Goal: Task Accomplishment & Management: Manage account settings

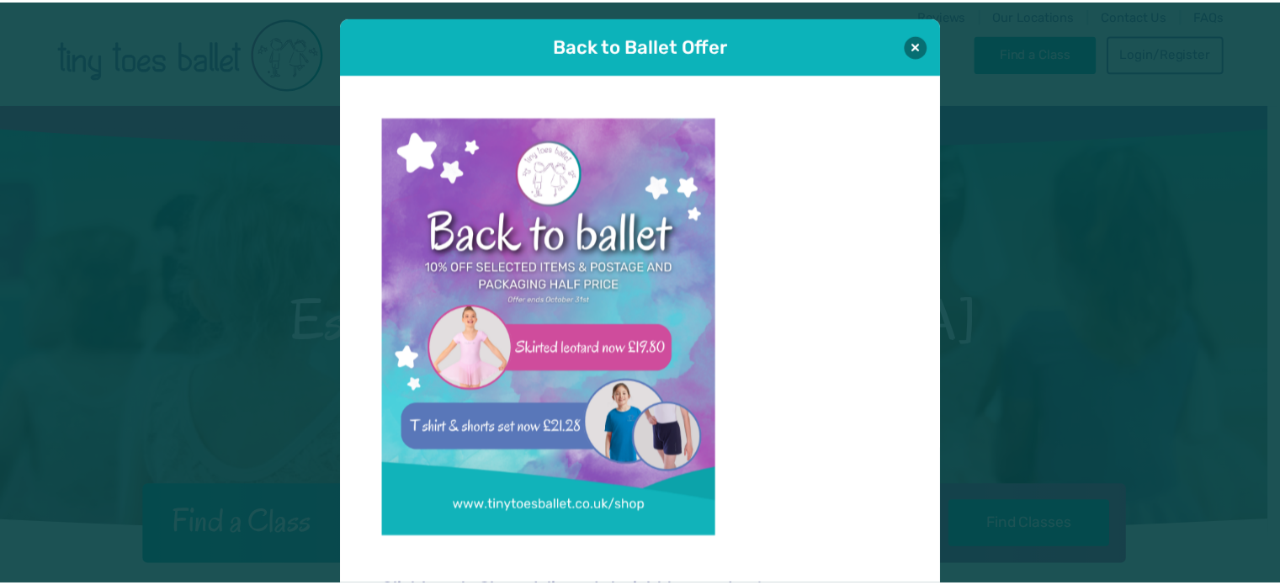
scroll to position [17, 0]
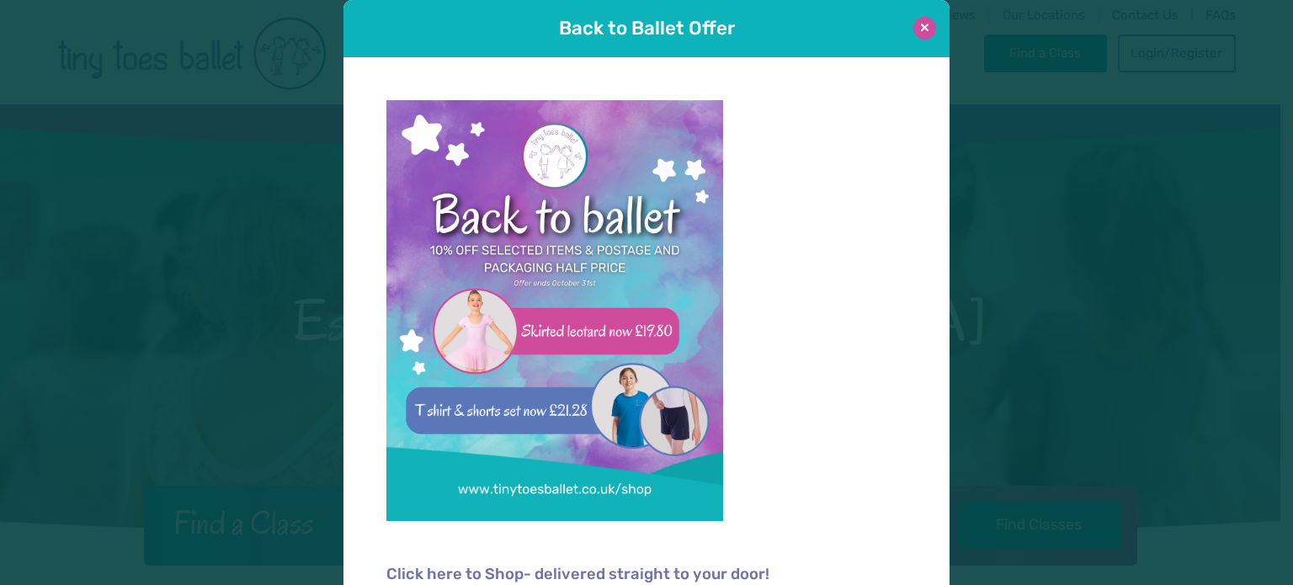
click at [914, 23] on button at bounding box center [924, 28] width 23 height 23
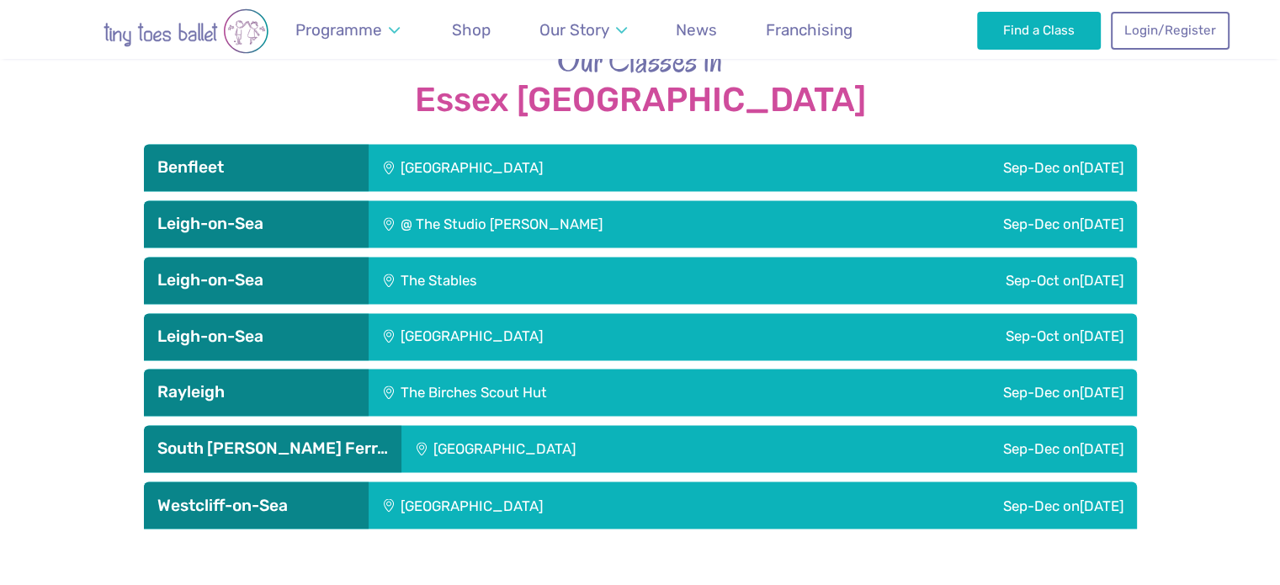
scroll to position [2714, 0]
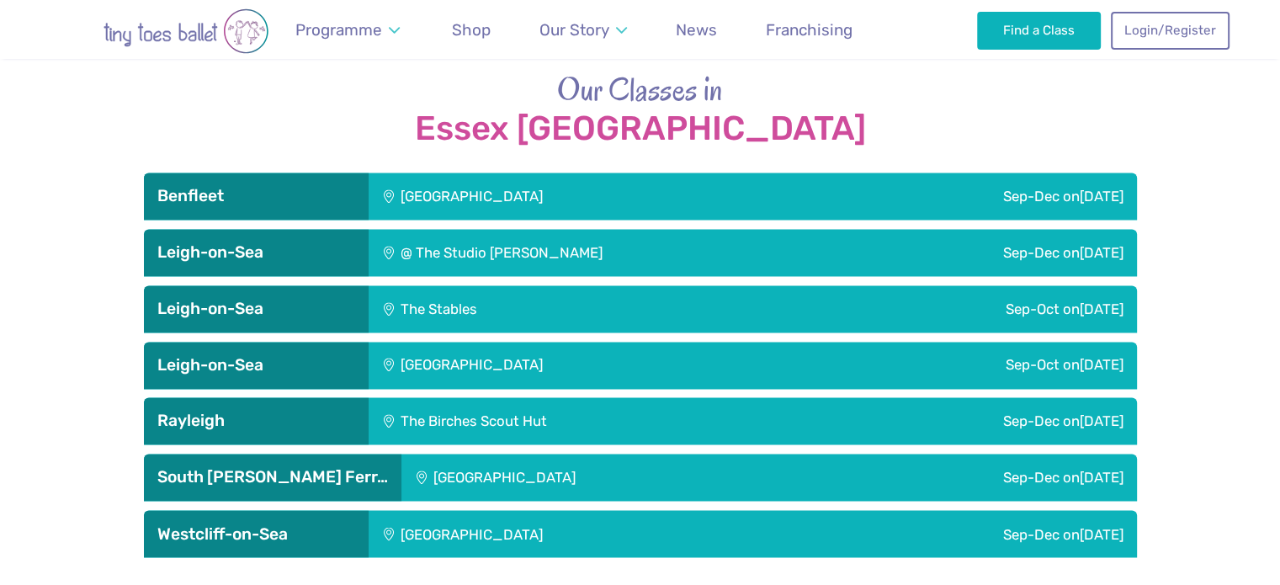
click at [269, 411] on h3 "Rayleigh" at bounding box center [256, 421] width 198 height 20
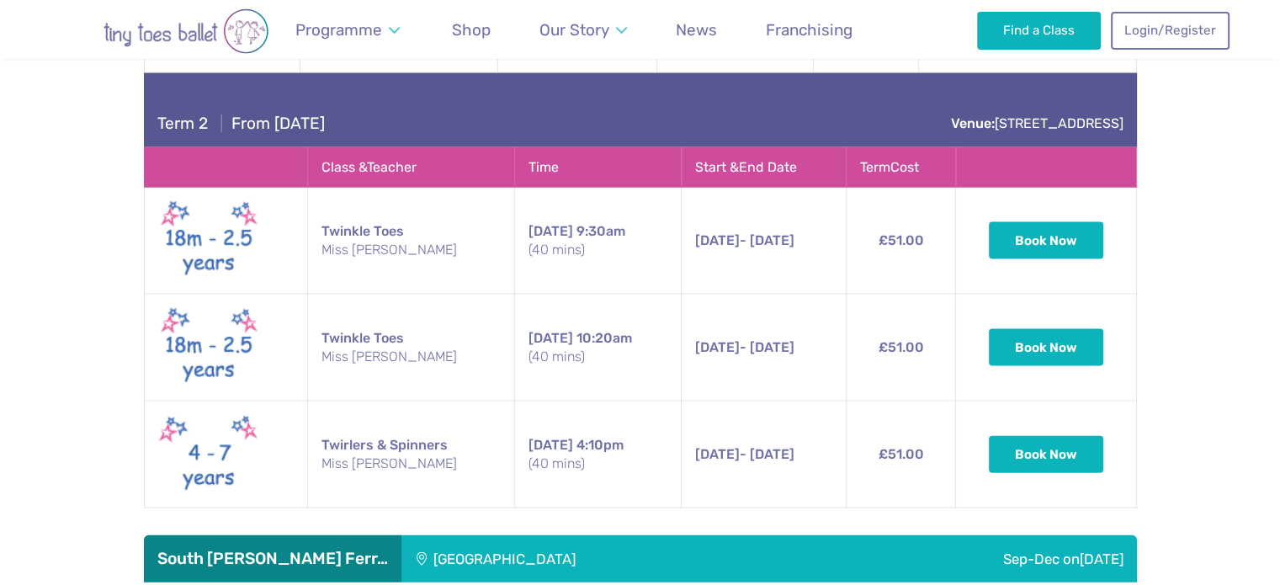
scroll to position [0, 0]
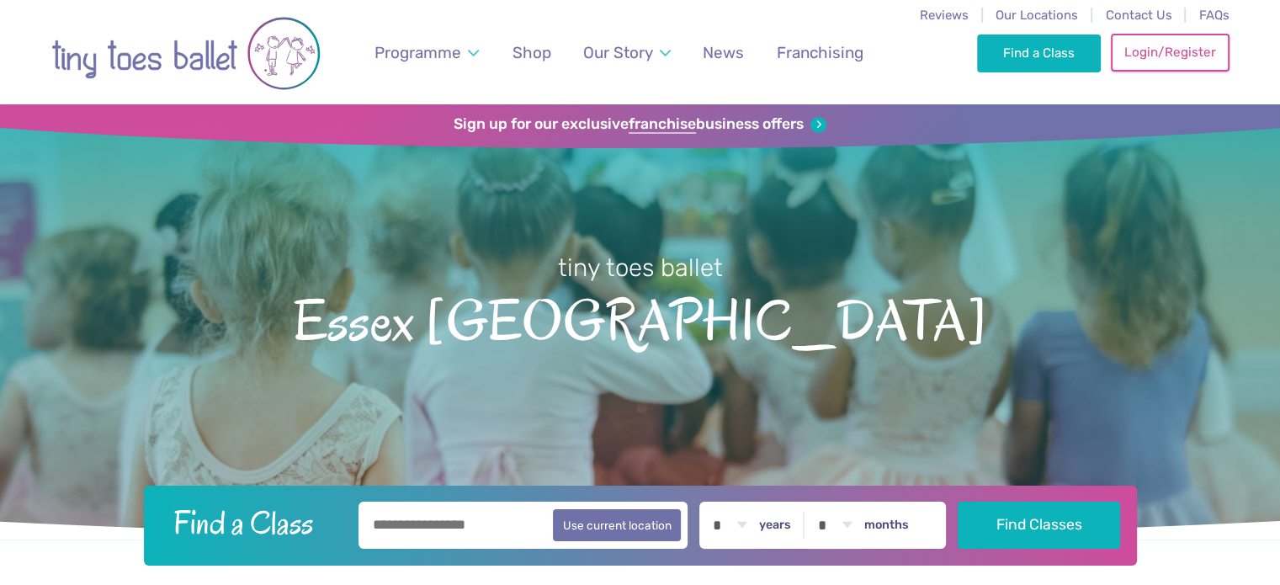
click at [1172, 57] on link "Login/Register" at bounding box center [1170, 52] width 118 height 37
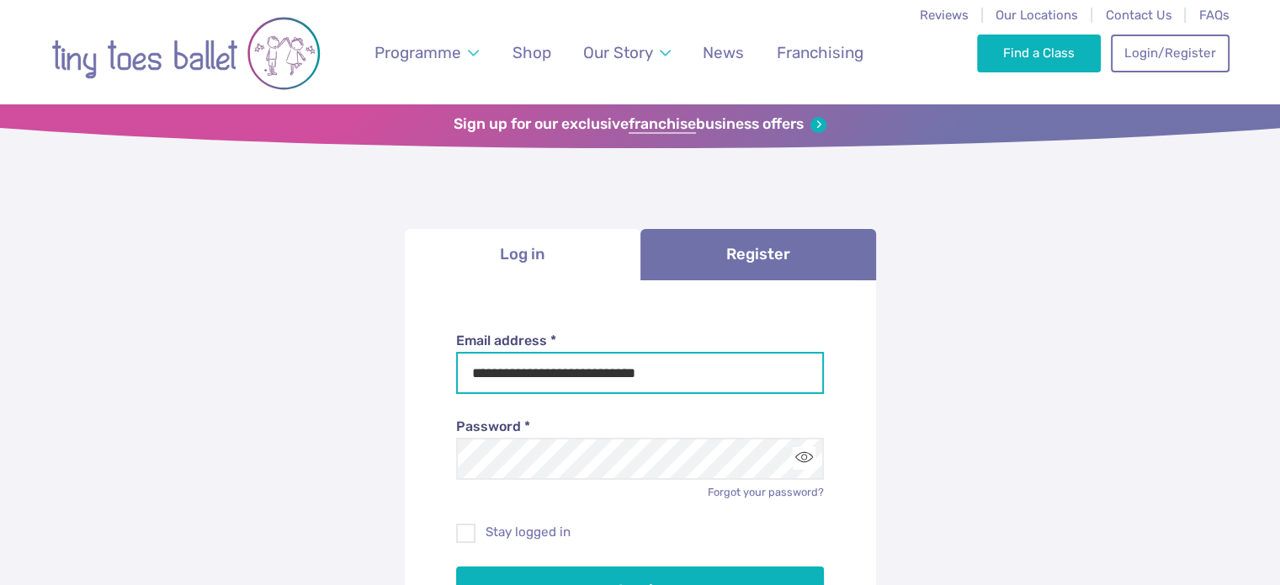
drag, startPoint x: 626, startPoint y: 369, endPoint x: 386, endPoint y: 361, distance: 240.0
click at [386, 361] on div "**********" at bounding box center [640, 514] width 1280 height 812
type input "**********"
click at [808, 457] on button "Toggle password visibility" at bounding box center [804, 458] width 23 height 23
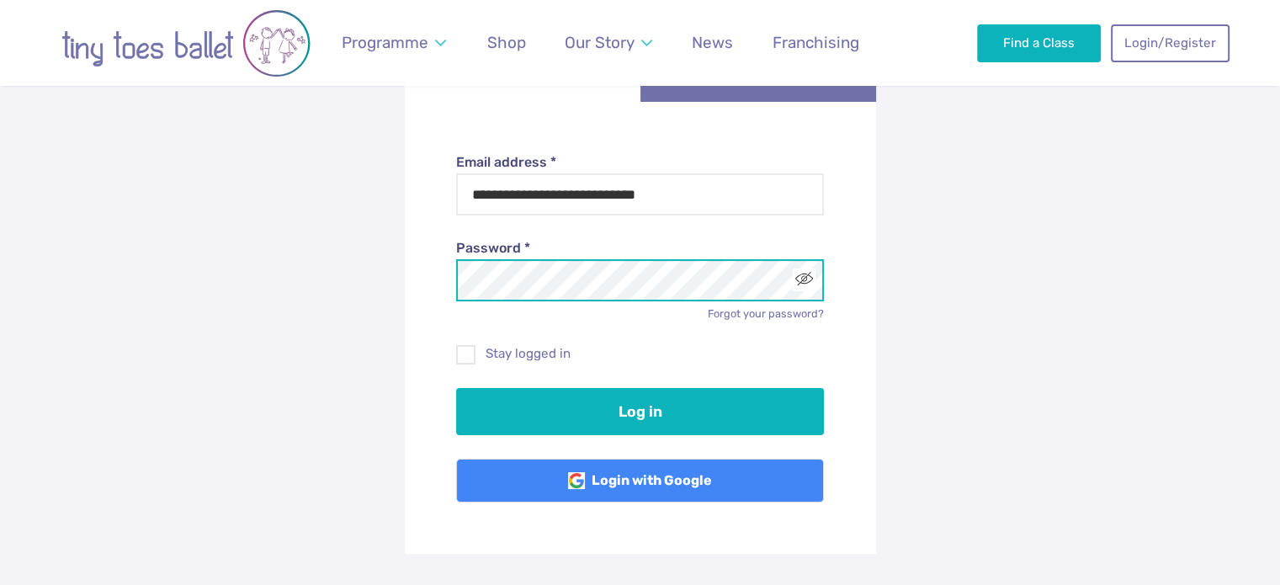
scroll to position [199, 0]
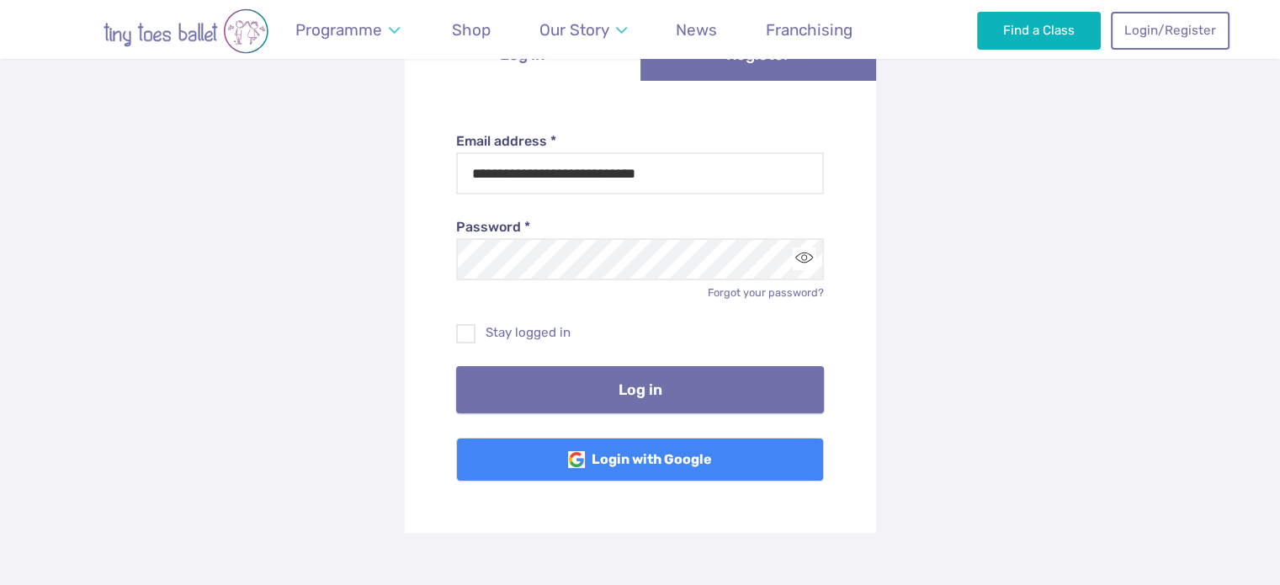
click at [612, 371] on button "Log in" at bounding box center [640, 389] width 368 height 47
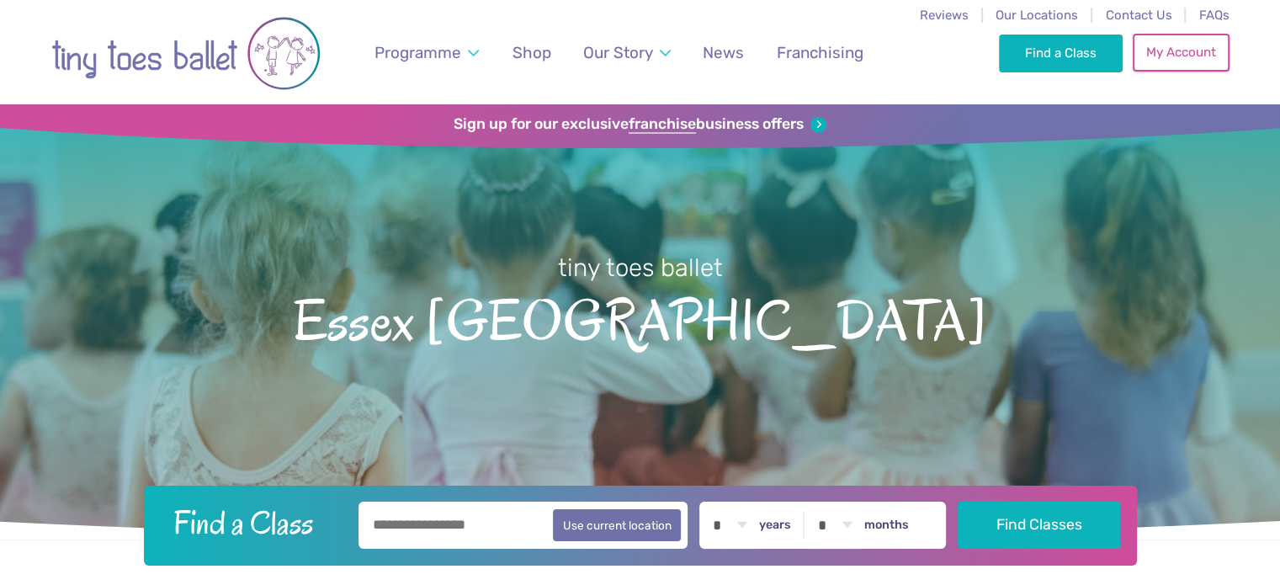
click at [1189, 69] on link "My Account" at bounding box center [1181, 52] width 96 height 37
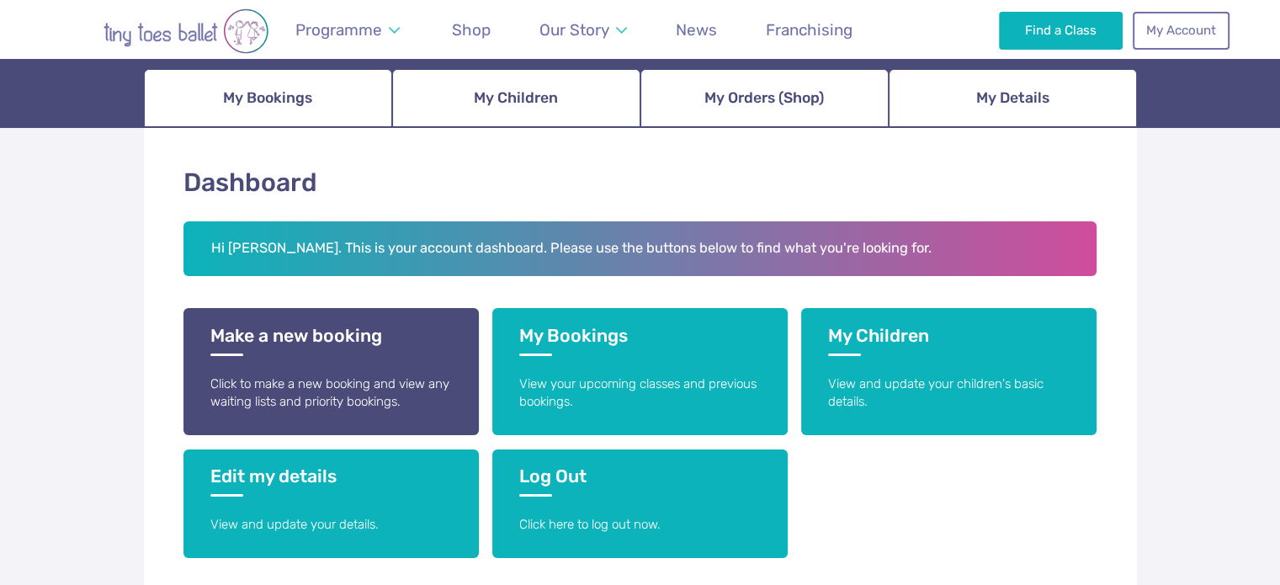
scroll to position [219, 0]
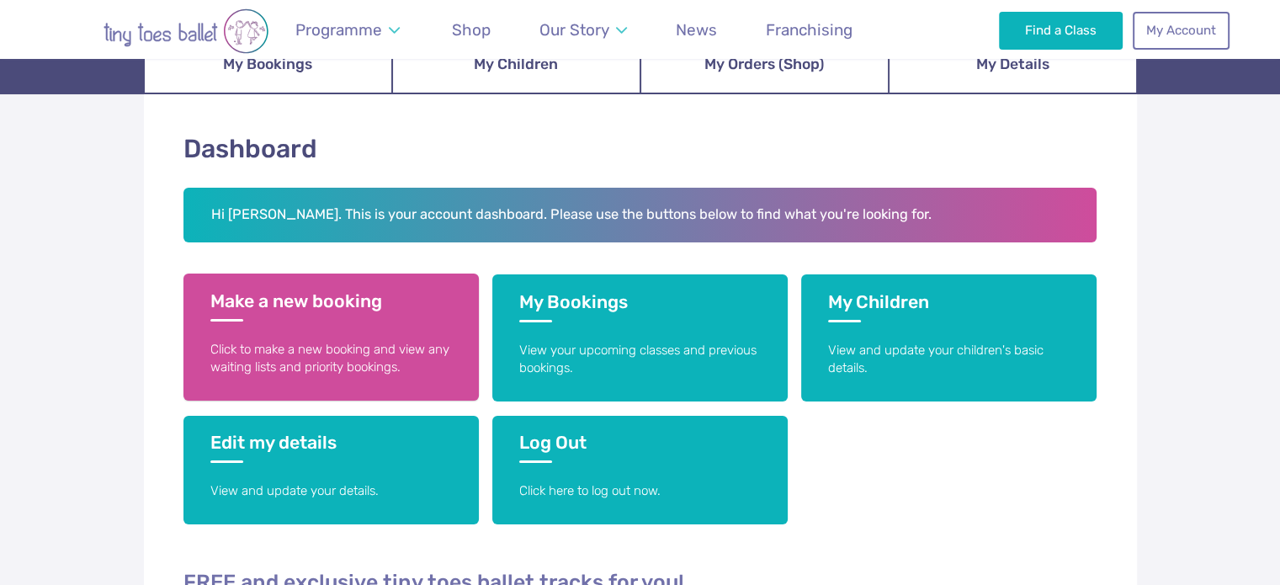
click at [405, 331] on link "Make a new booking Click to make a new booking and view any waiting lists and p…" at bounding box center [331, 337] width 295 height 127
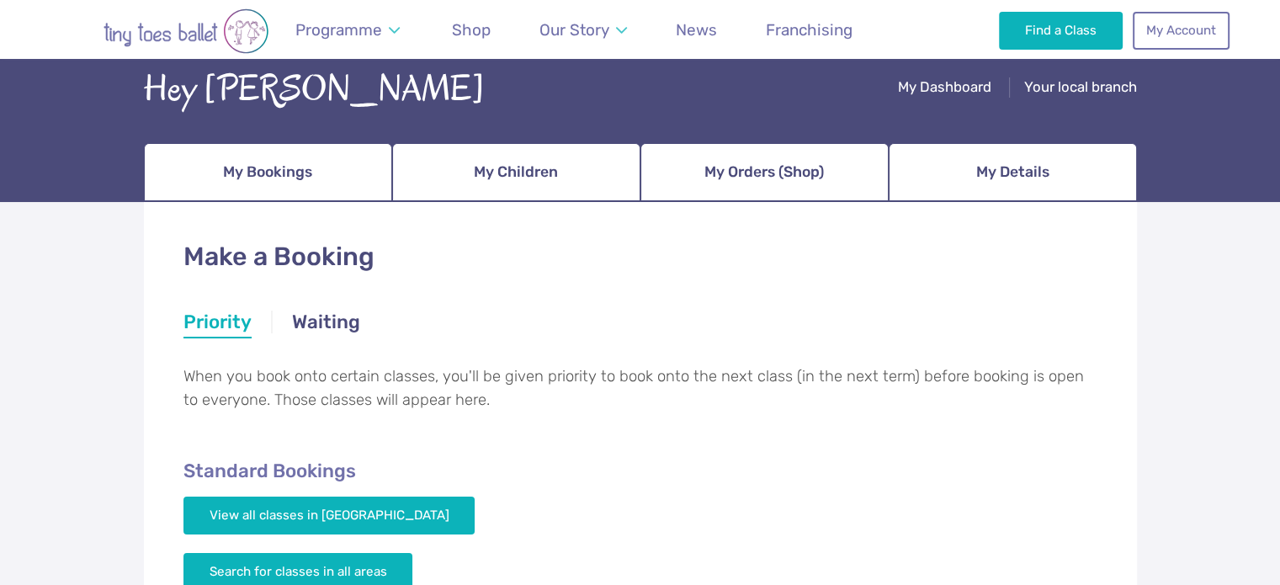
scroll to position [99, 0]
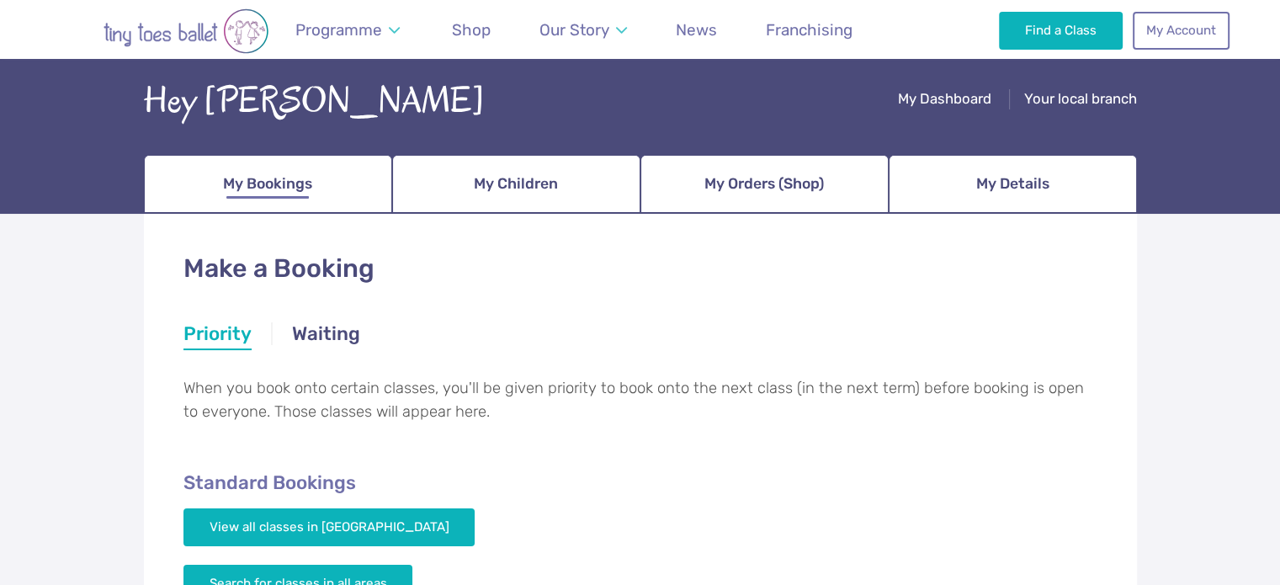
click at [329, 181] on link "My Bookings" at bounding box center [268, 184] width 248 height 59
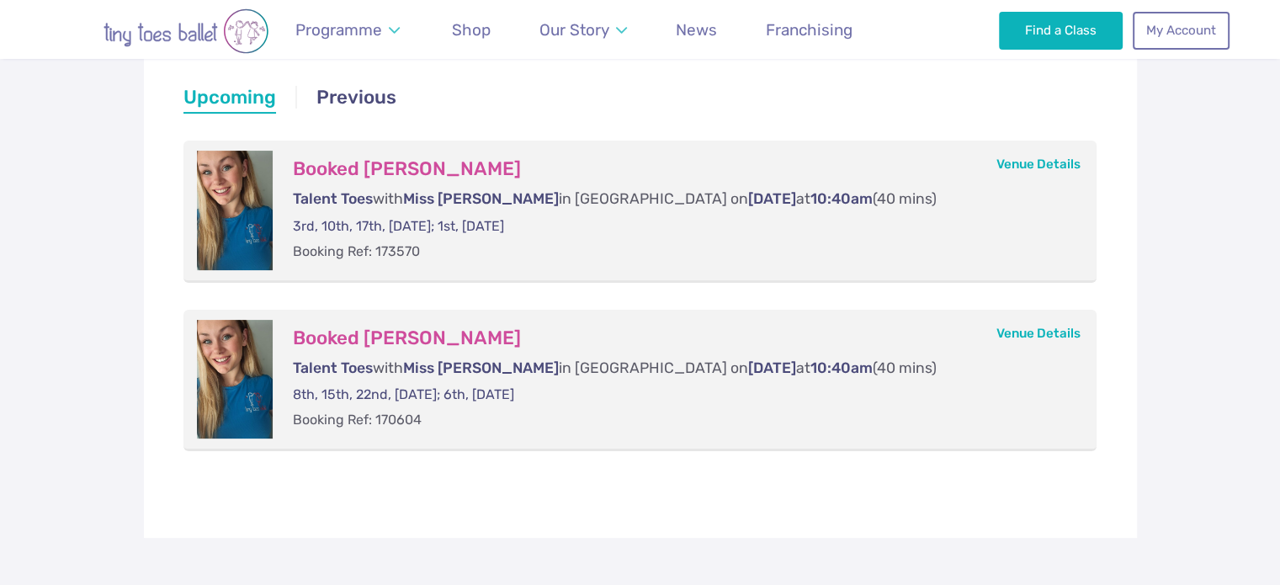
scroll to position [256, 0]
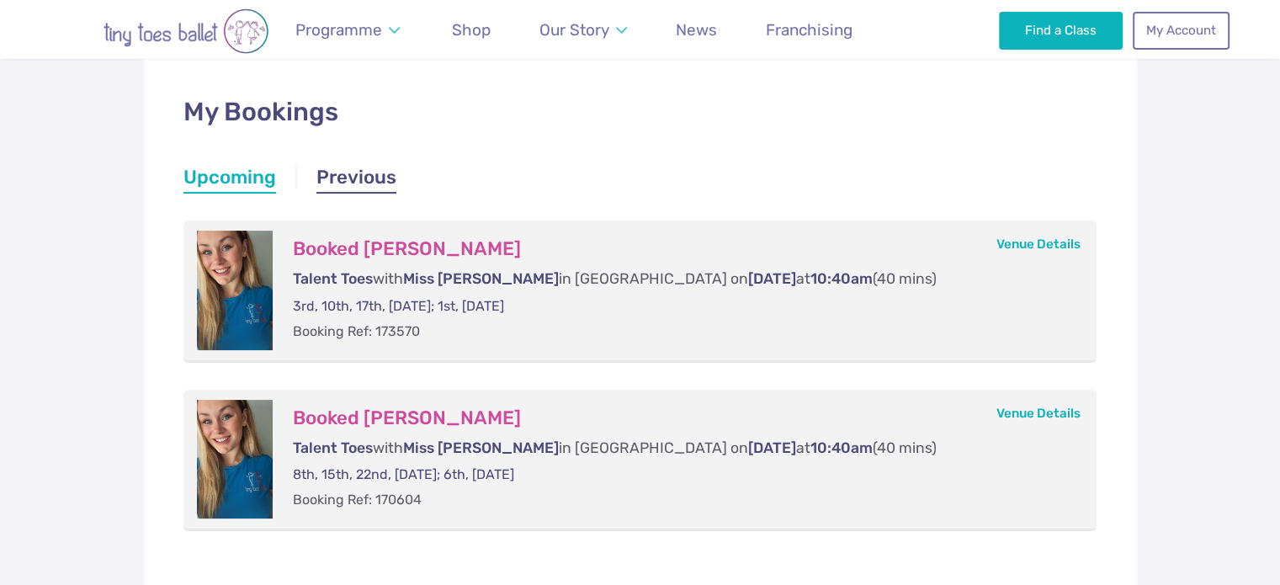
click at [368, 181] on link "Previous" at bounding box center [357, 179] width 80 height 30
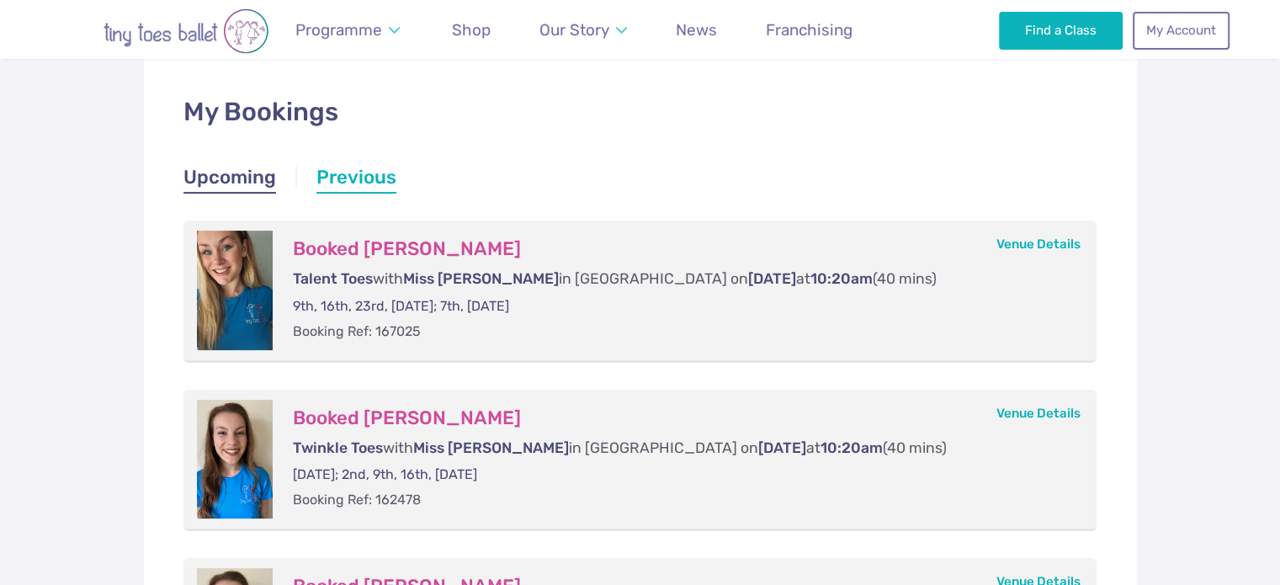
click at [261, 181] on link "Upcoming" at bounding box center [230, 179] width 93 height 30
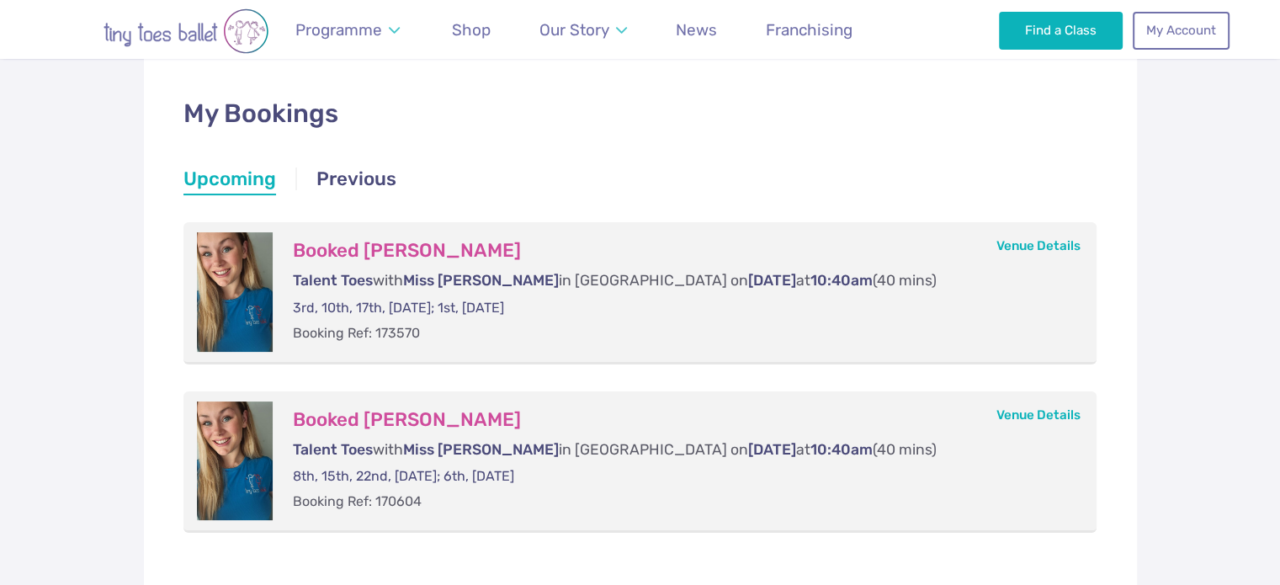
scroll to position [0, 0]
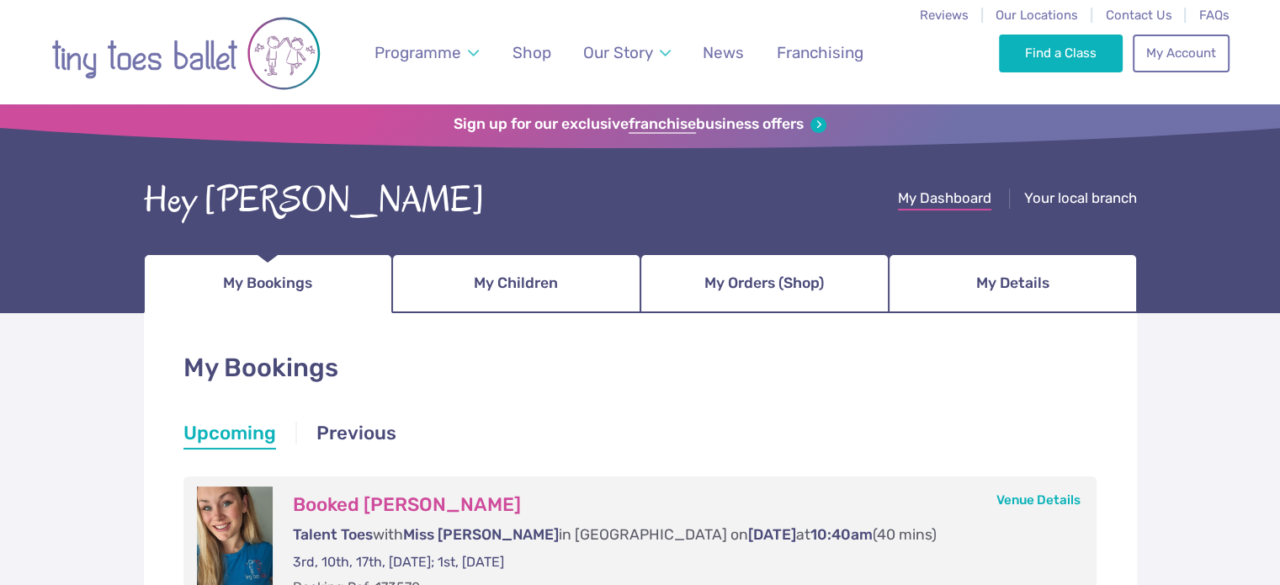
click at [950, 197] on span "My Dashboard" at bounding box center [944, 197] width 93 height 17
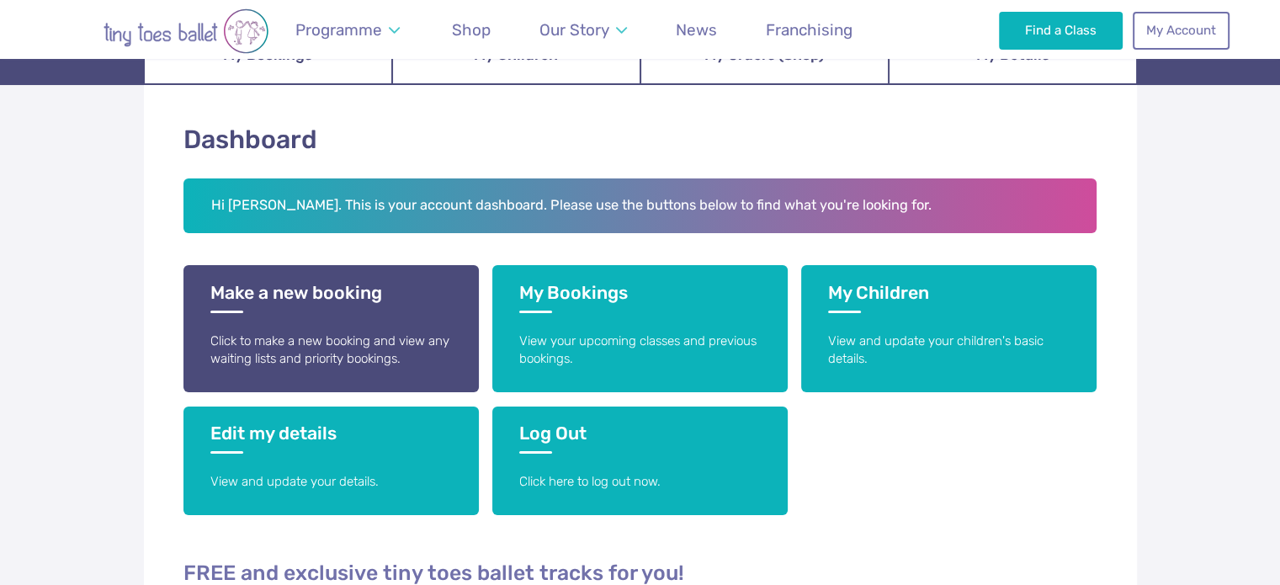
scroll to position [234, 0]
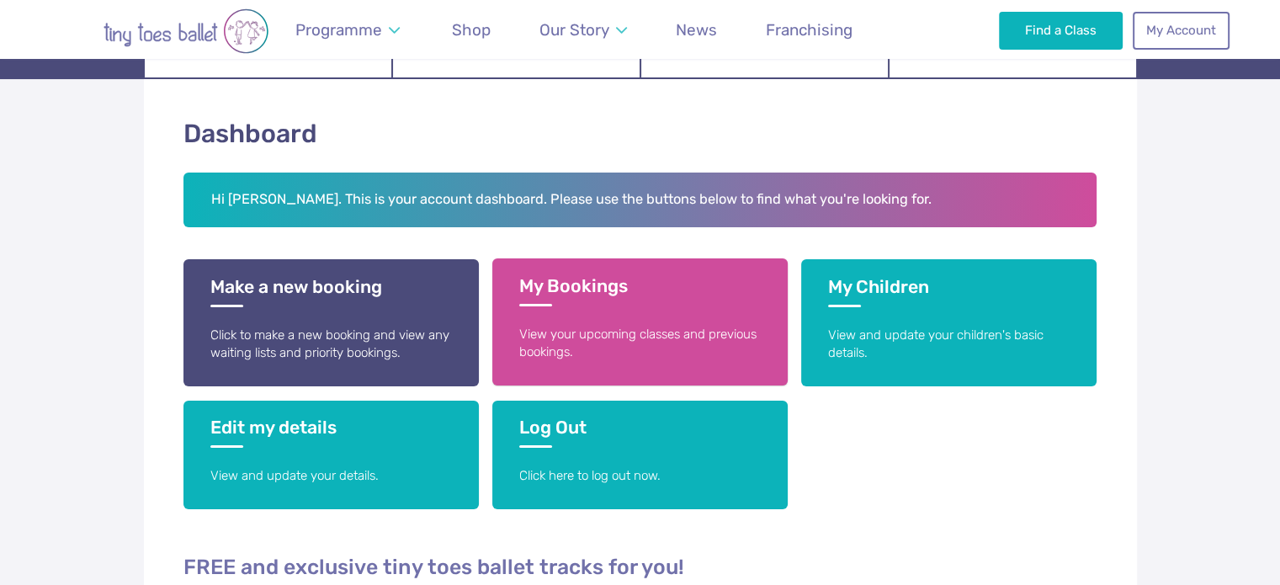
click at [641, 326] on p "View your upcoming classes and previous bookings." at bounding box center [640, 344] width 242 height 36
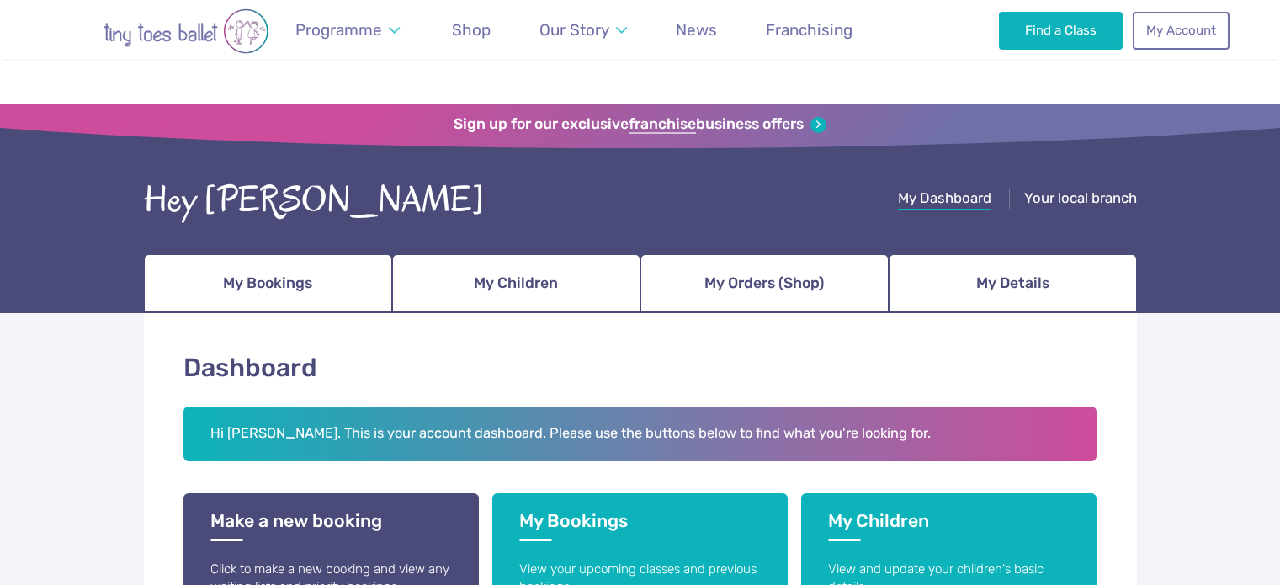
scroll to position [234, 0]
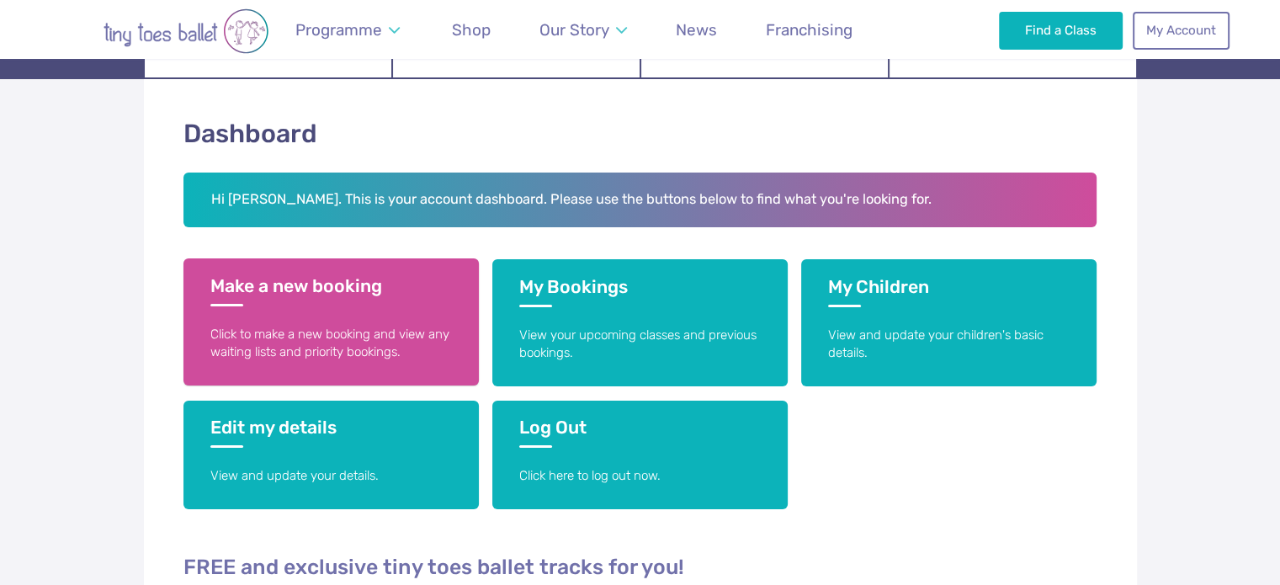
click at [416, 317] on link "Make a new booking Click to make a new booking and view any waiting lists and p…" at bounding box center [331, 321] width 295 height 127
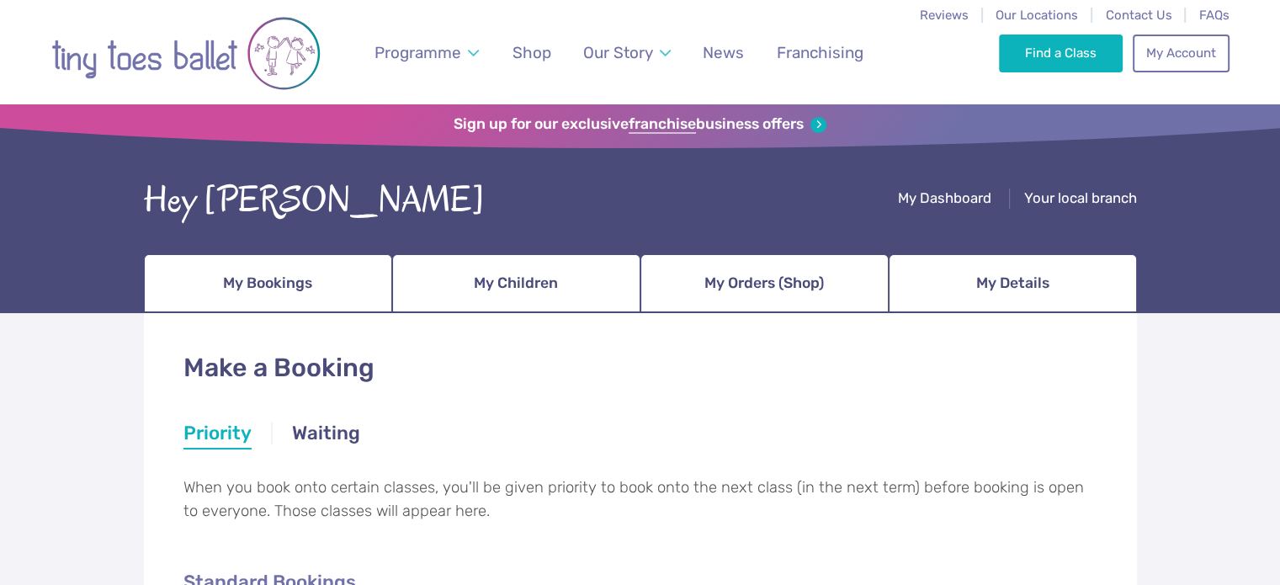
scroll to position [131, 0]
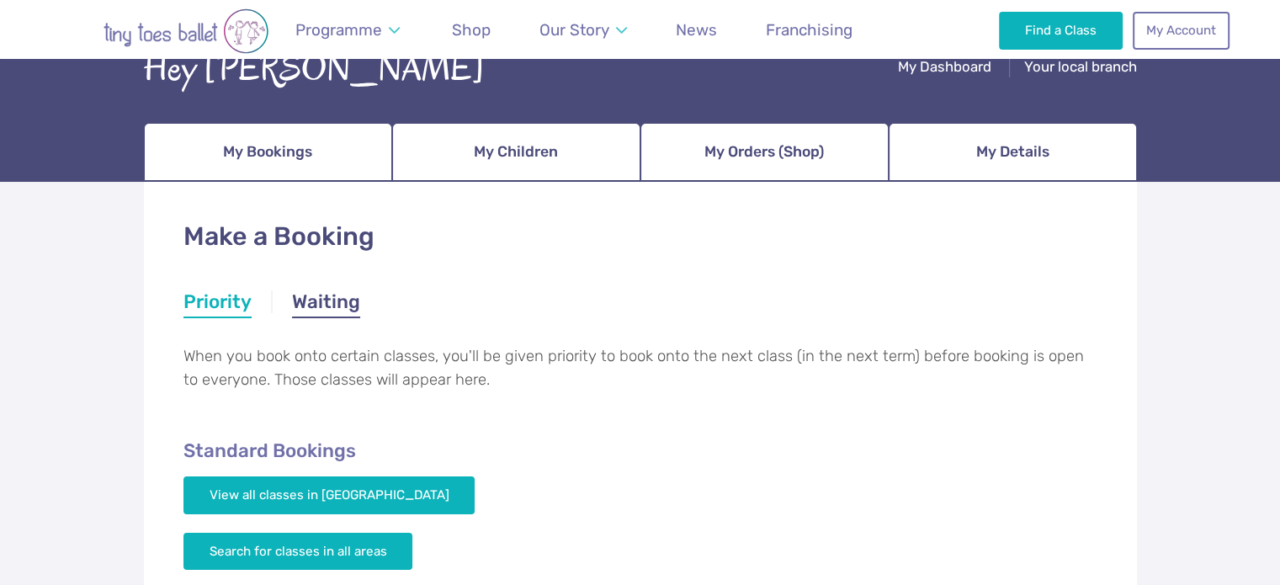
click at [337, 305] on link "Waiting" at bounding box center [326, 304] width 68 height 30
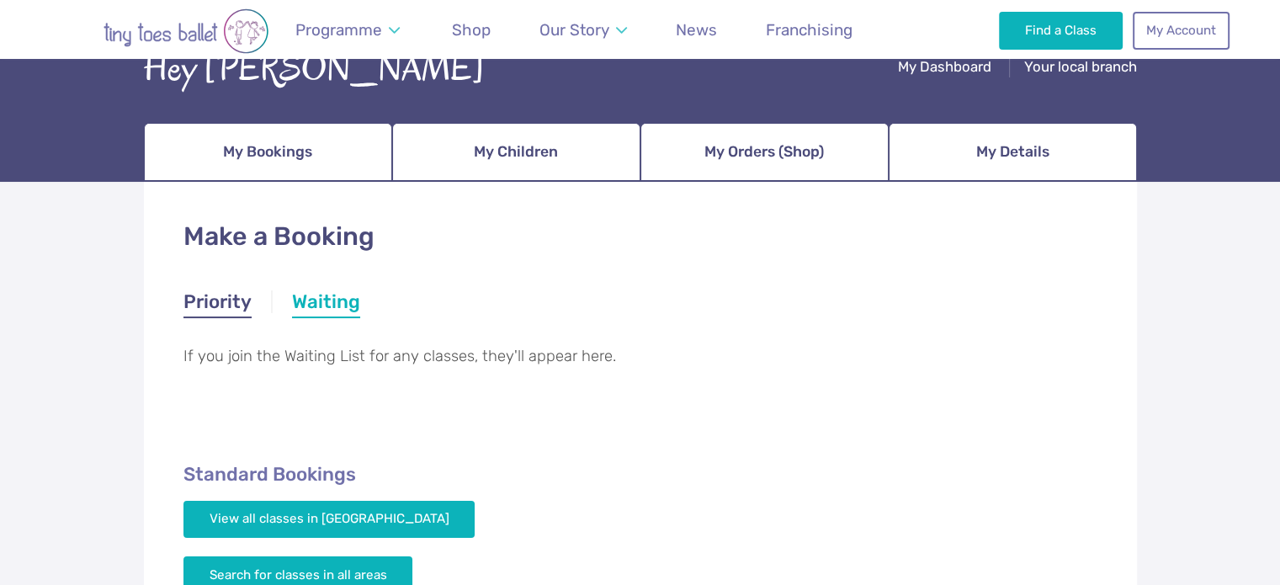
click at [231, 304] on link "Priority" at bounding box center [218, 304] width 68 height 30
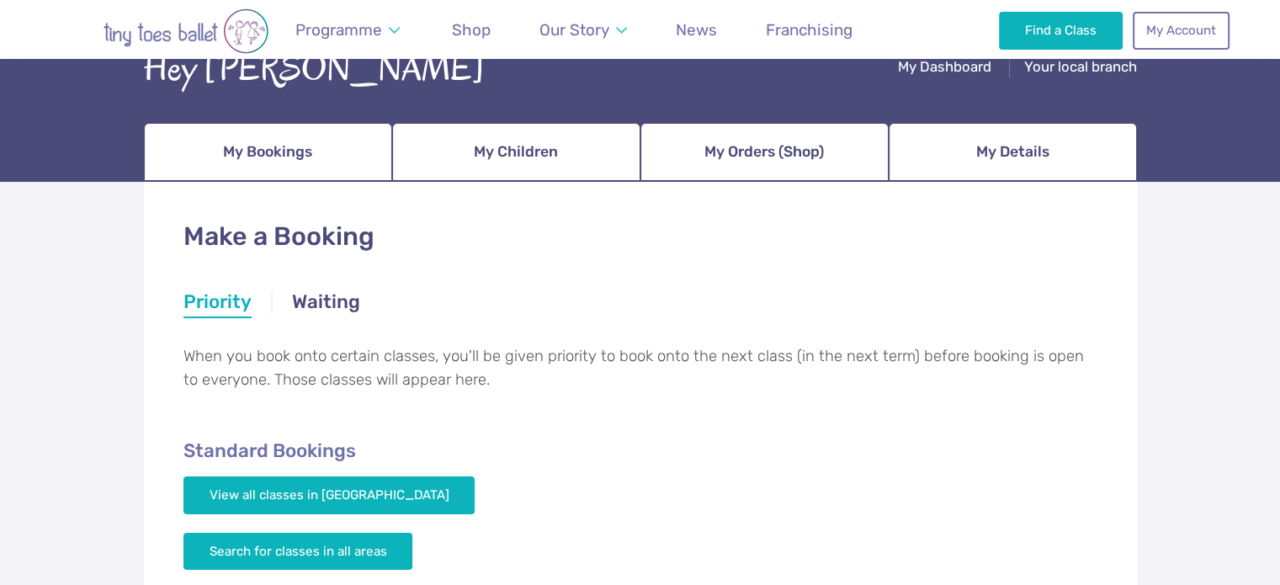
scroll to position [0, 0]
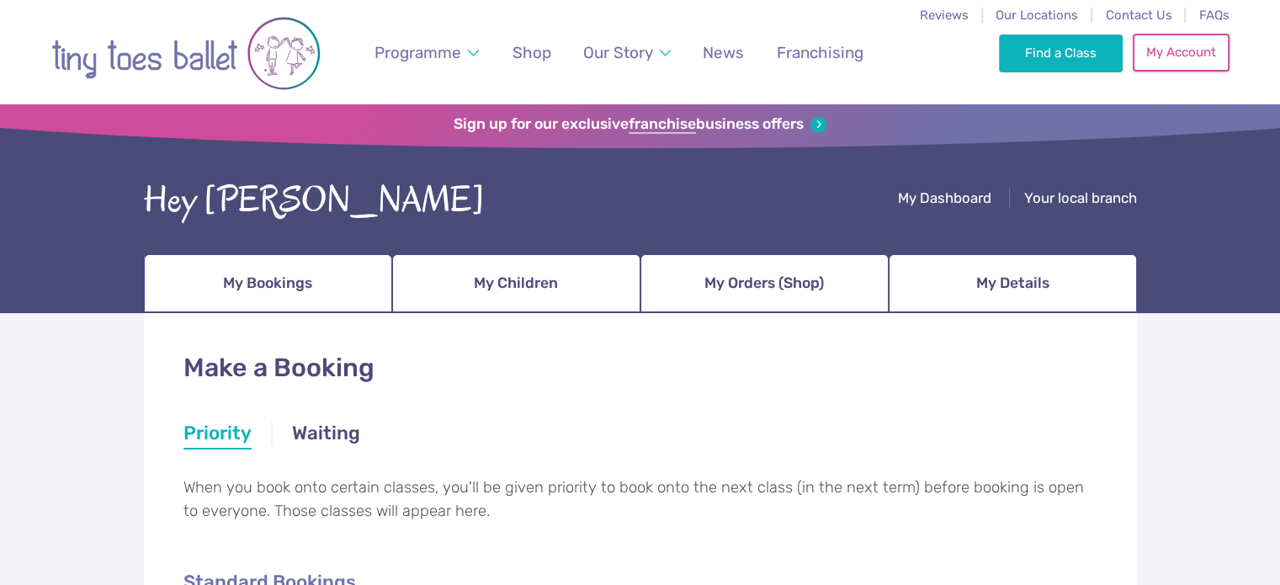
click at [1198, 46] on link "My Account" at bounding box center [1181, 52] width 96 height 37
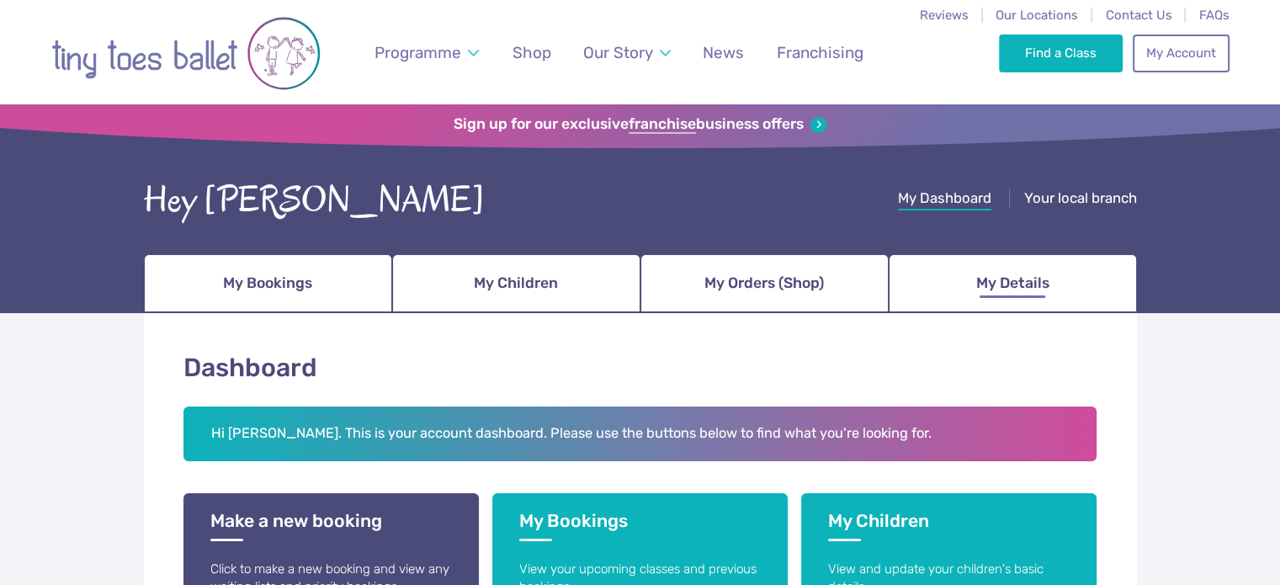
click at [1039, 279] on span "My Details" at bounding box center [1012, 283] width 73 height 29
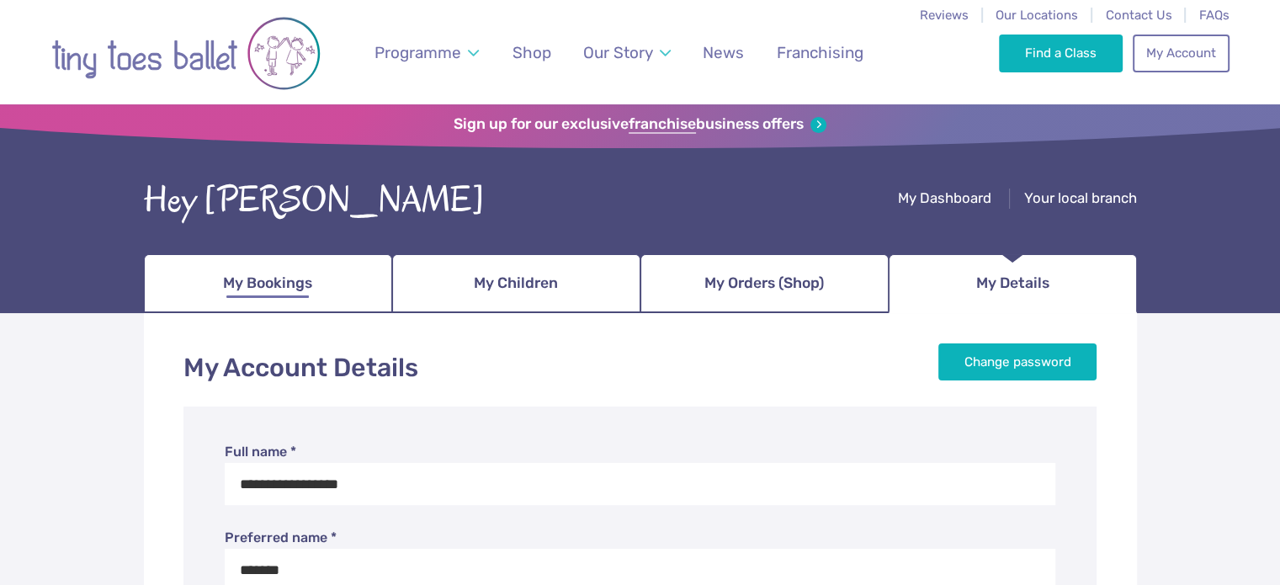
click at [275, 282] on span "My Bookings" at bounding box center [267, 283] width 89 height 29
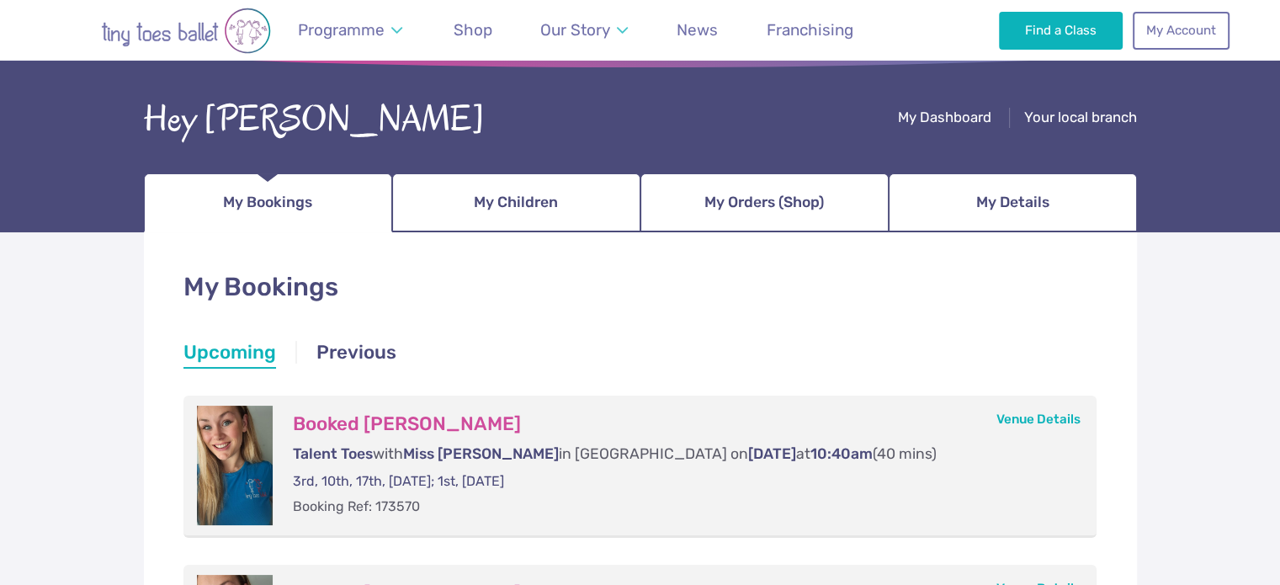
scroll to position [88, 0]
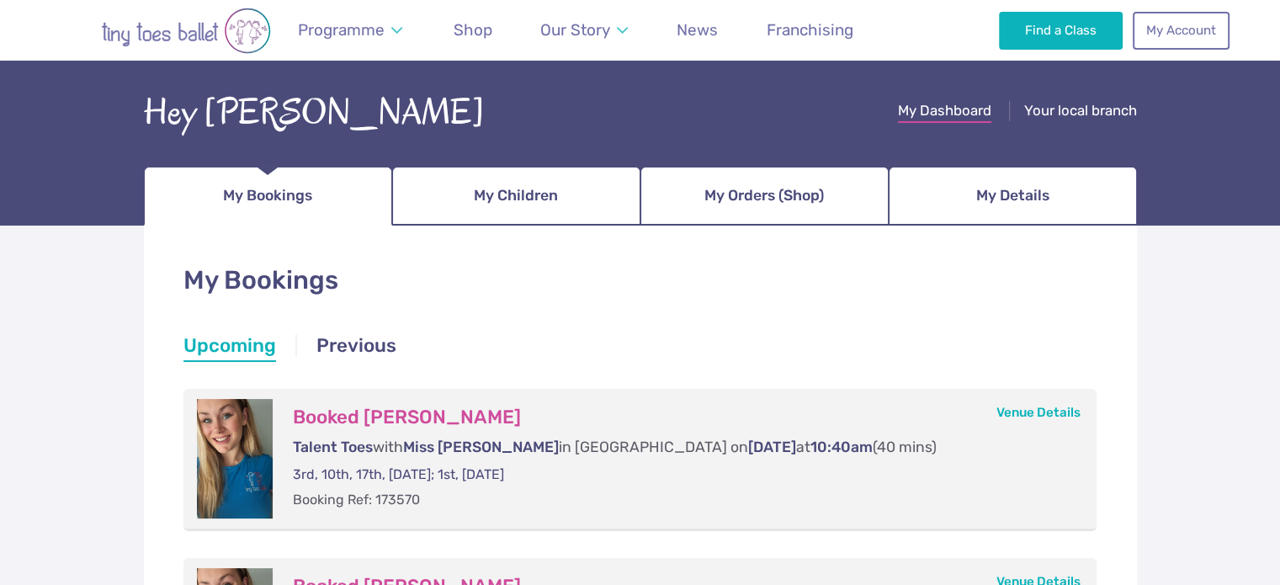
click at [923, 114] on span "My Dashboard" at bounding box center [944, 110] width 93 height 17
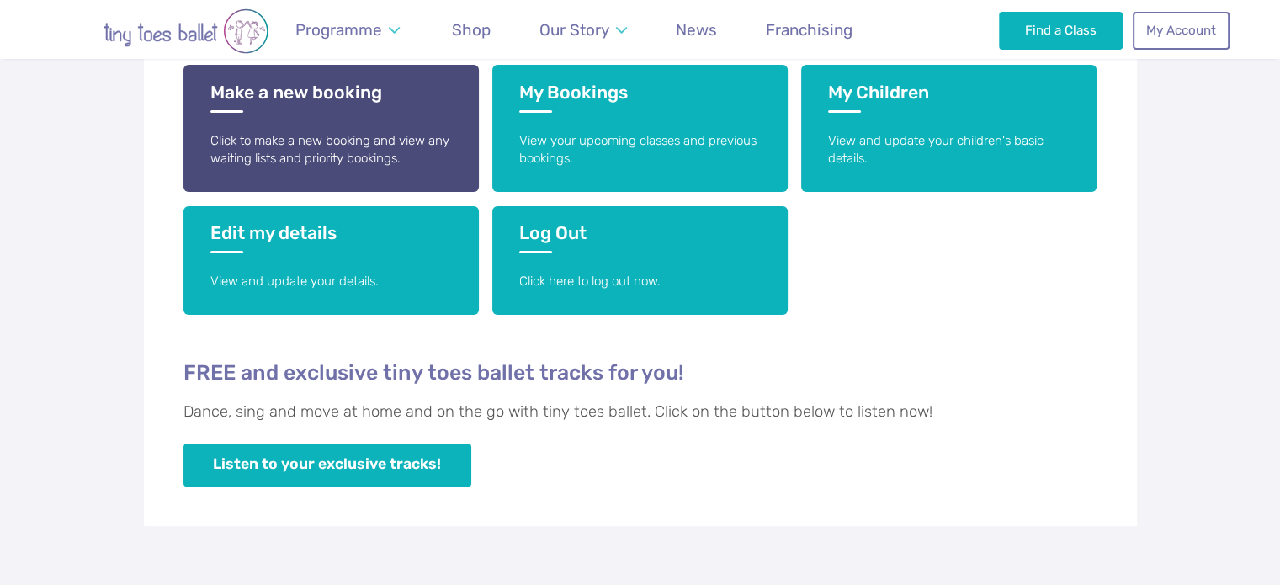
scroll to position [437, 0]
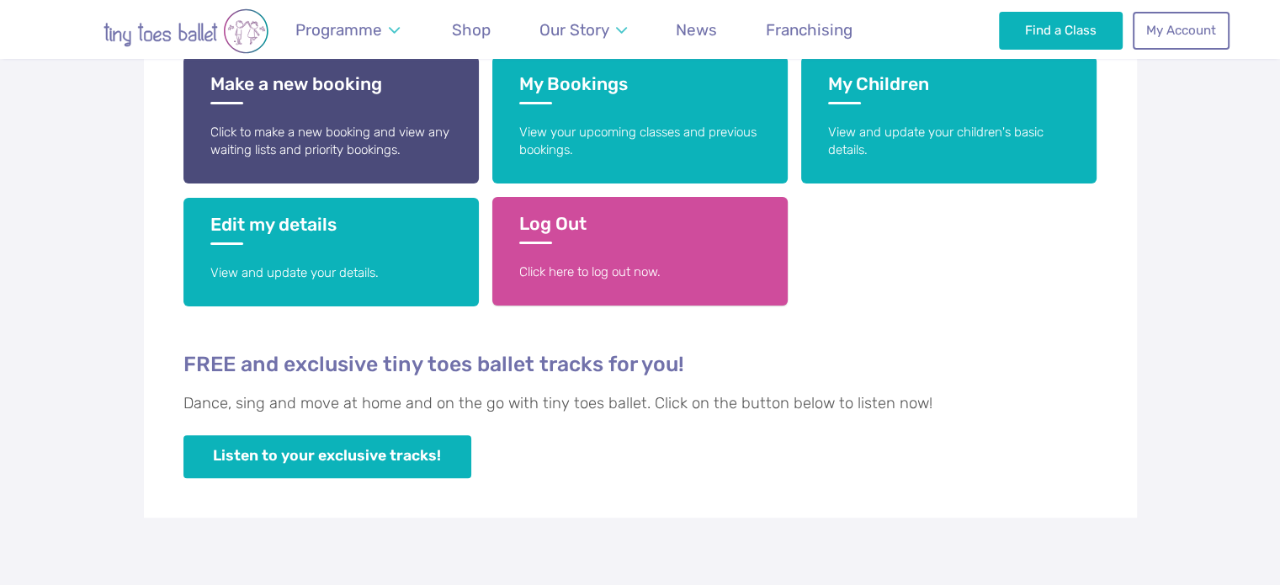
click at [636, 237] on h3 "Log Out" at bounding box center [640, 228] width 242 height 31
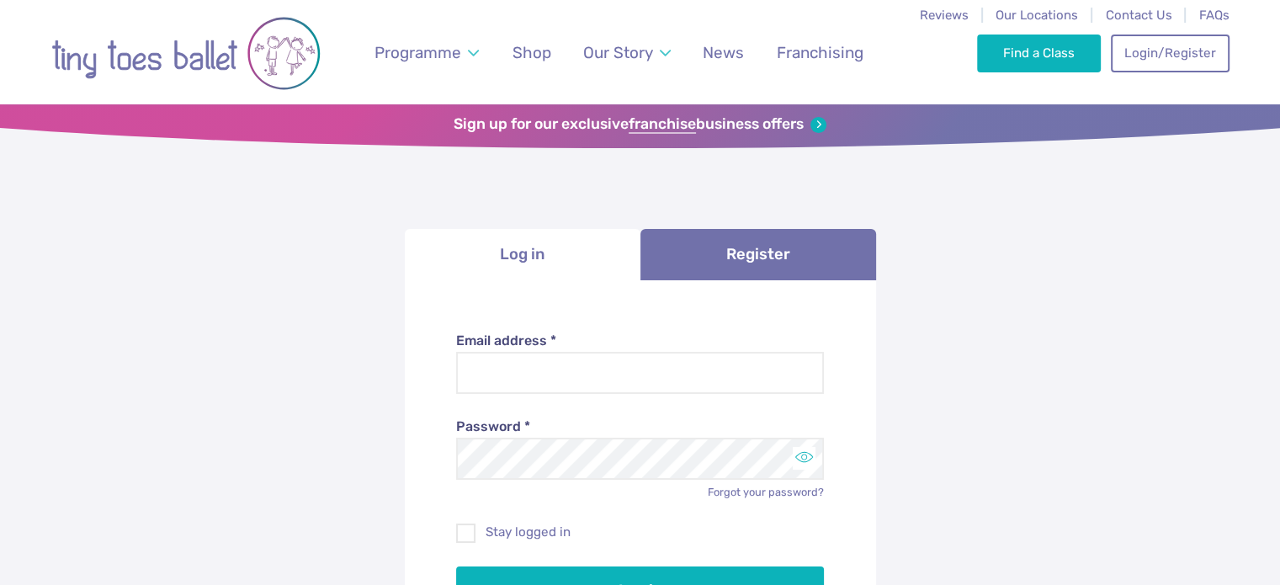
type input "**********"
click at [810, 459] on button "Toggle password visibility" at bounding box center [804, 458] width 23 height 23
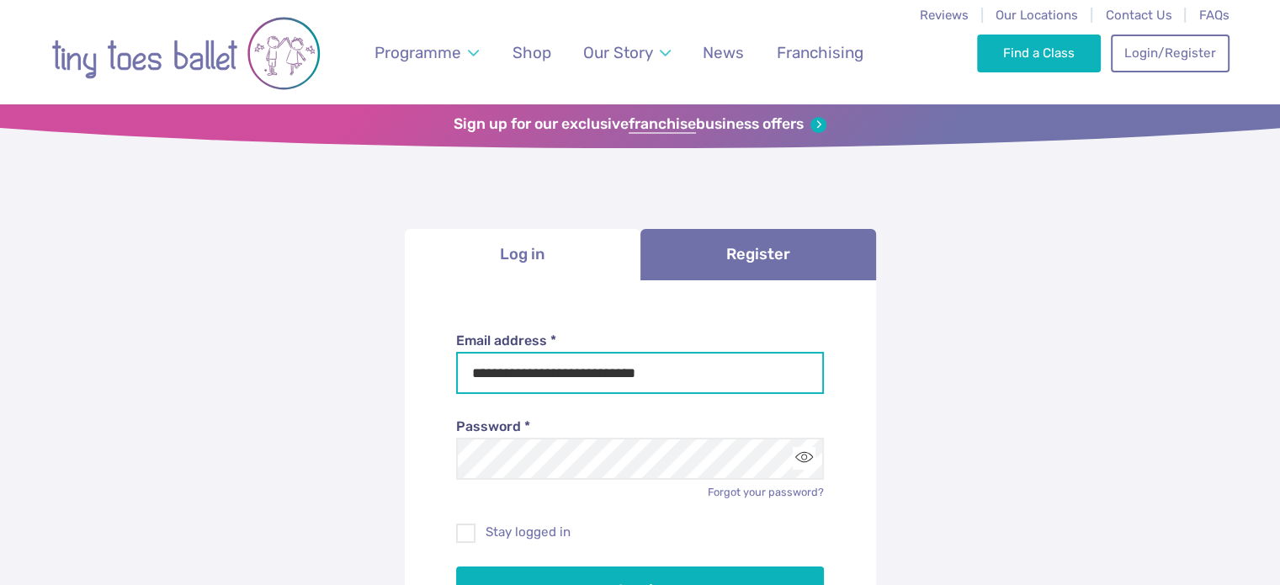
drag, startPoint x: 711, startPoint y: 372, endPoint x: 215, endPoint y: 309, distance: 500.6
click at [215, 309] on div "**********" at bounding box center [640, 514] width 1280 height 812
click at [685, 391] on input "**********" at bounding box center [640, 373] width 368 height 42
type input "**********"
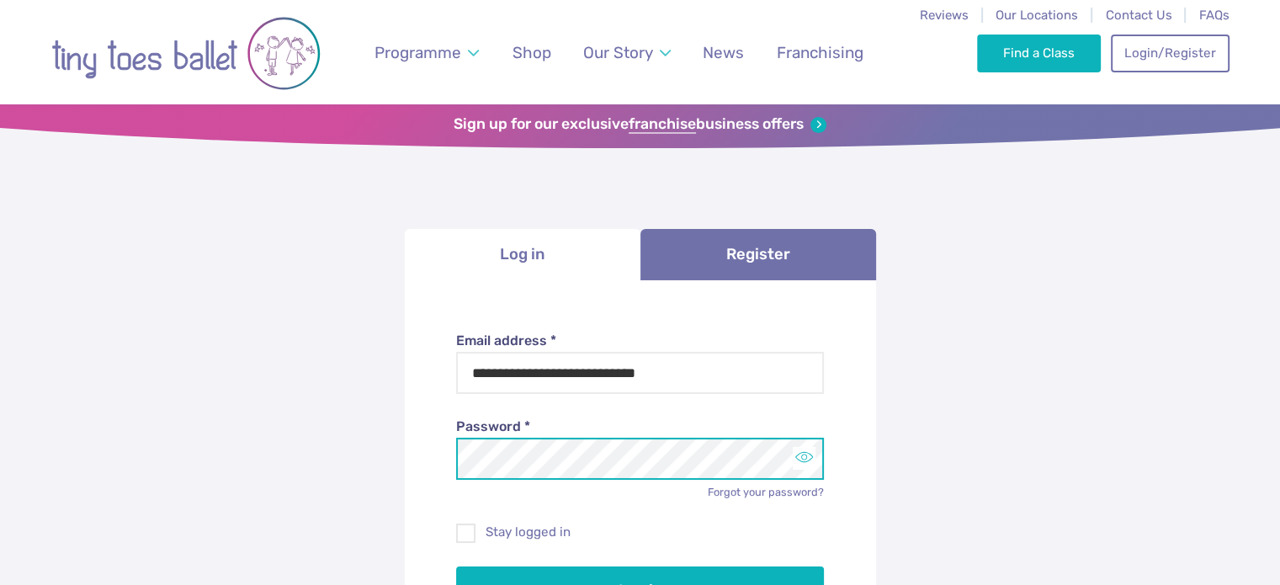
click at [799, 454] on button "Toggle password visibility" at bounding box center [804, 458] width 23 height 23
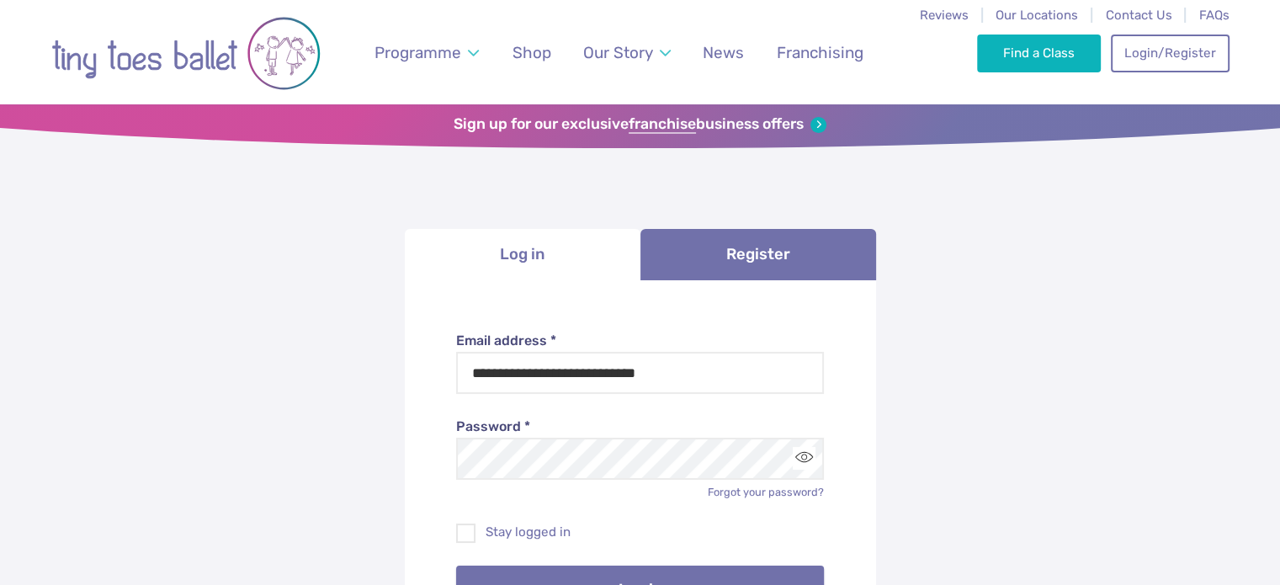
click at [647, 576] on button "Log in" at bounding box center [640, 589] width 368 height 47
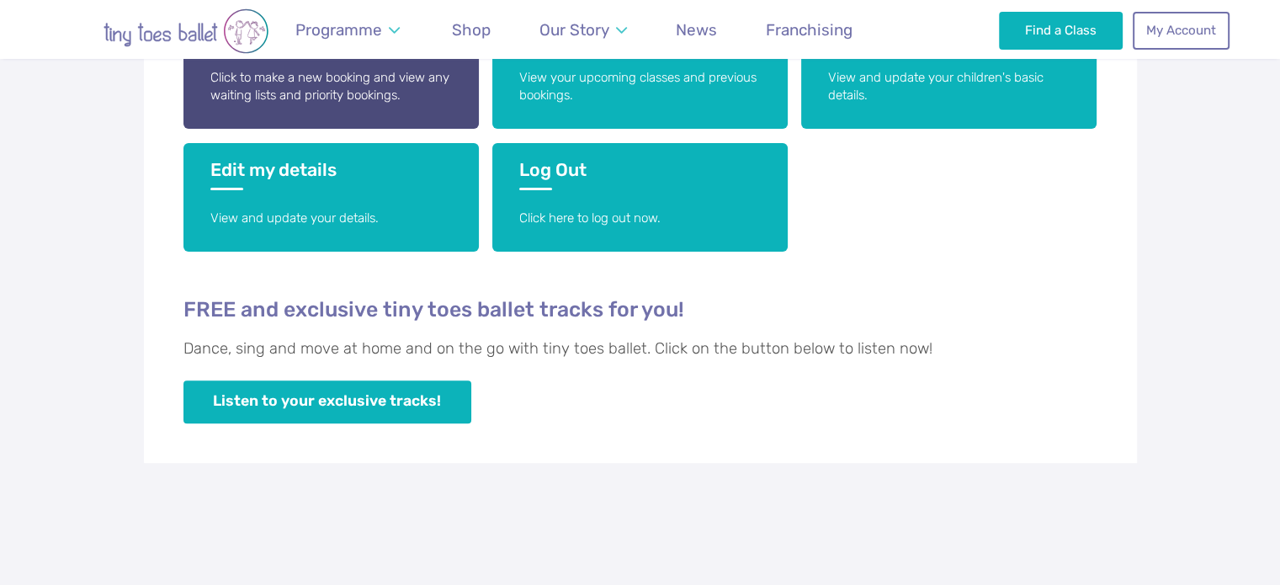
scroll to position [503, 0]
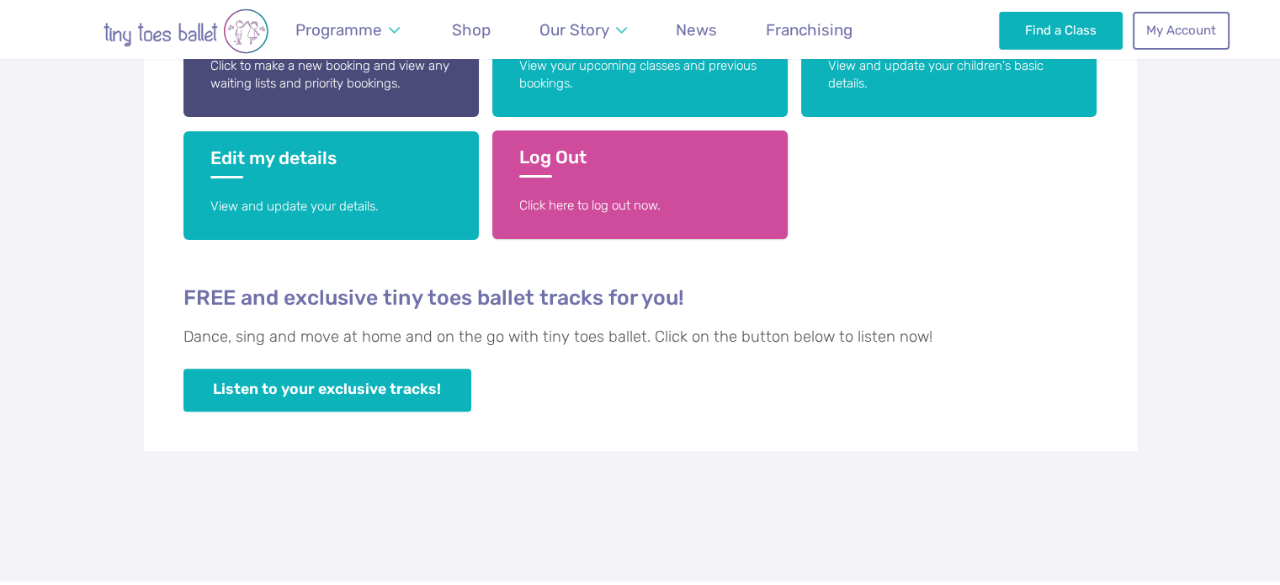
click at [594, 177] on link "Log Out Click here to log out now." at bounding box center [639, 184] width 295 height 109
